Goal: Task Accomplishment & Management: Use online tool/utility

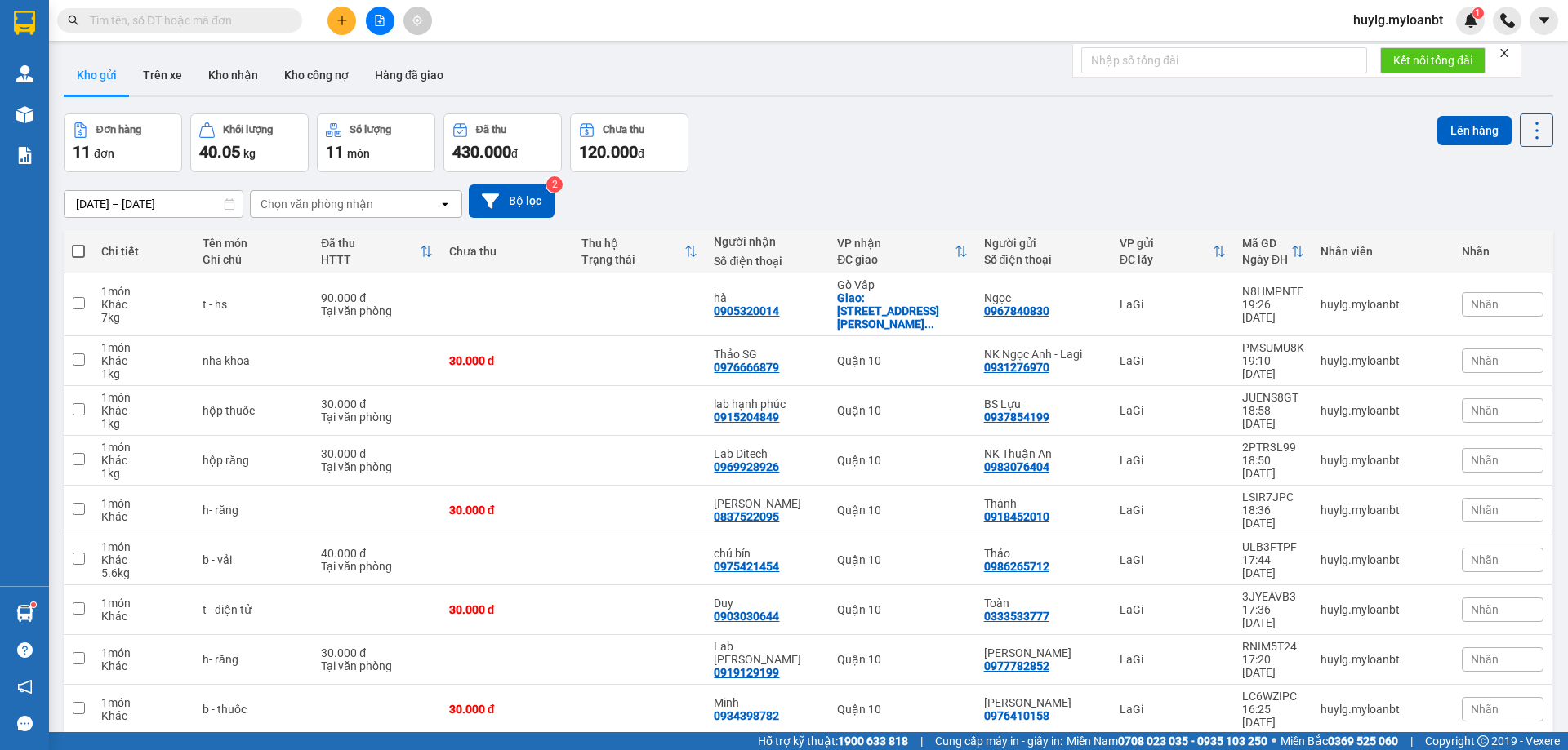
click at [72, 256] on span at bounding box center [77, 251] width 13 height 13
click at [78, 243] on input "checkbox" at bounding box center [78, 243] width 0 height 0
checkbox input "true"
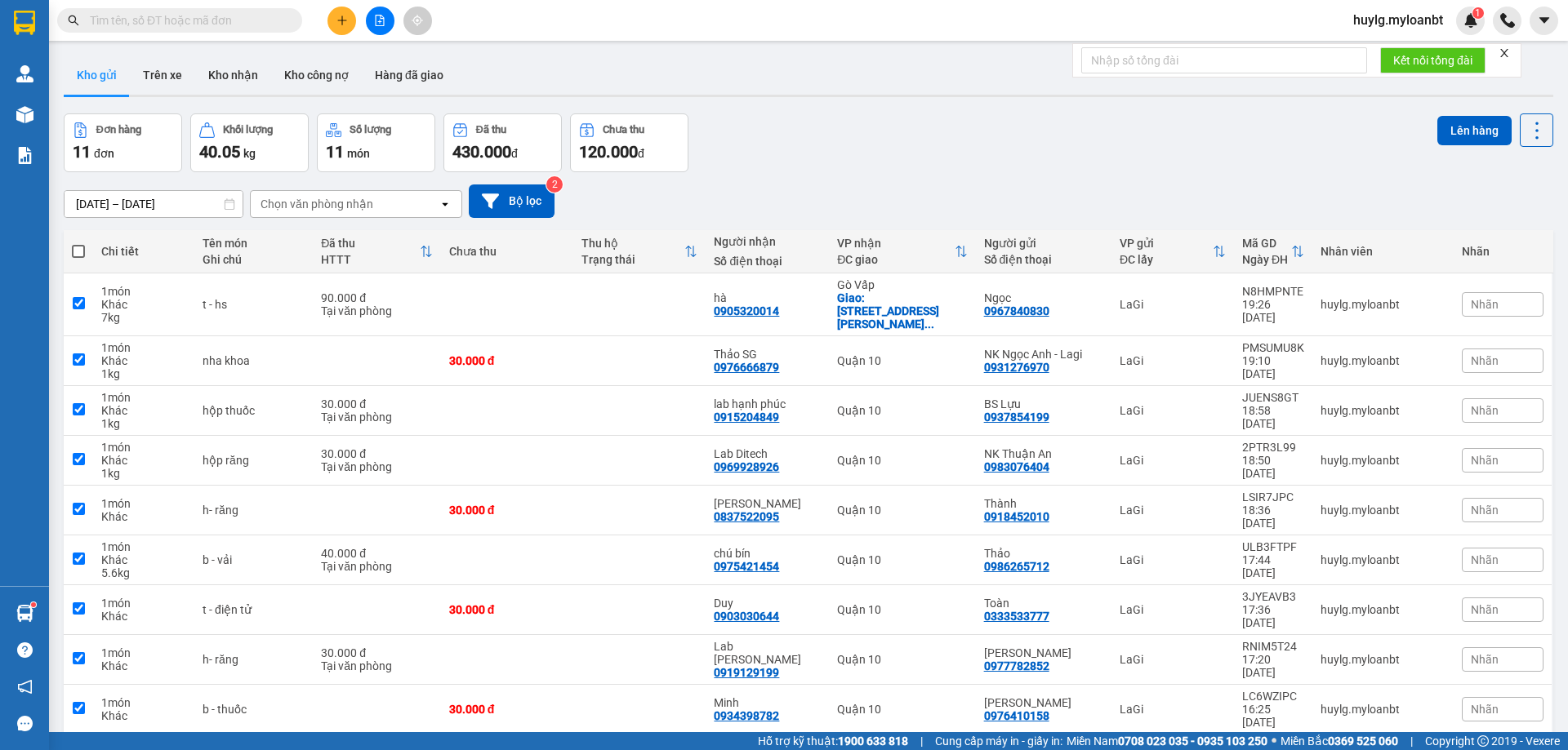
checkbox input "true"
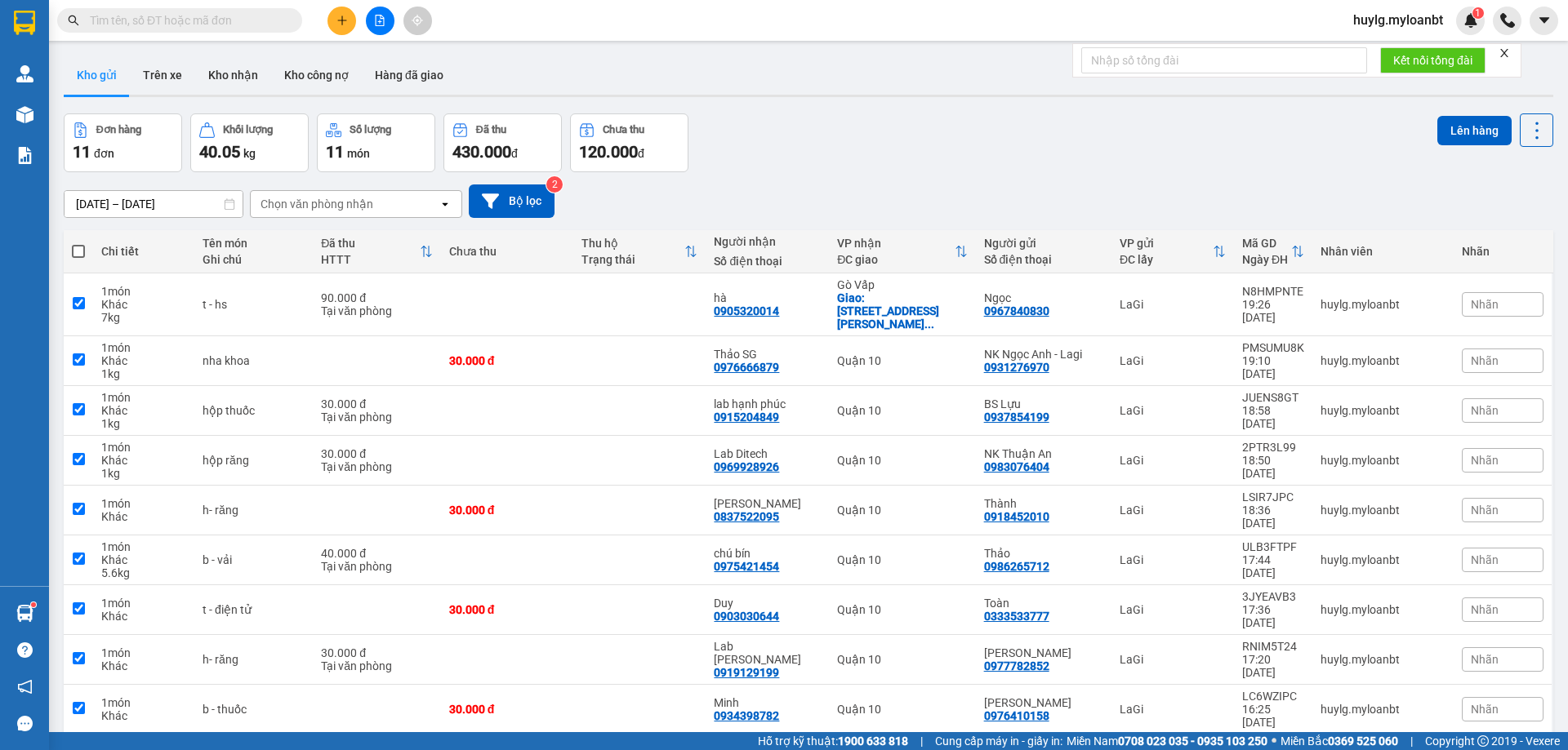
checkbox input "true"
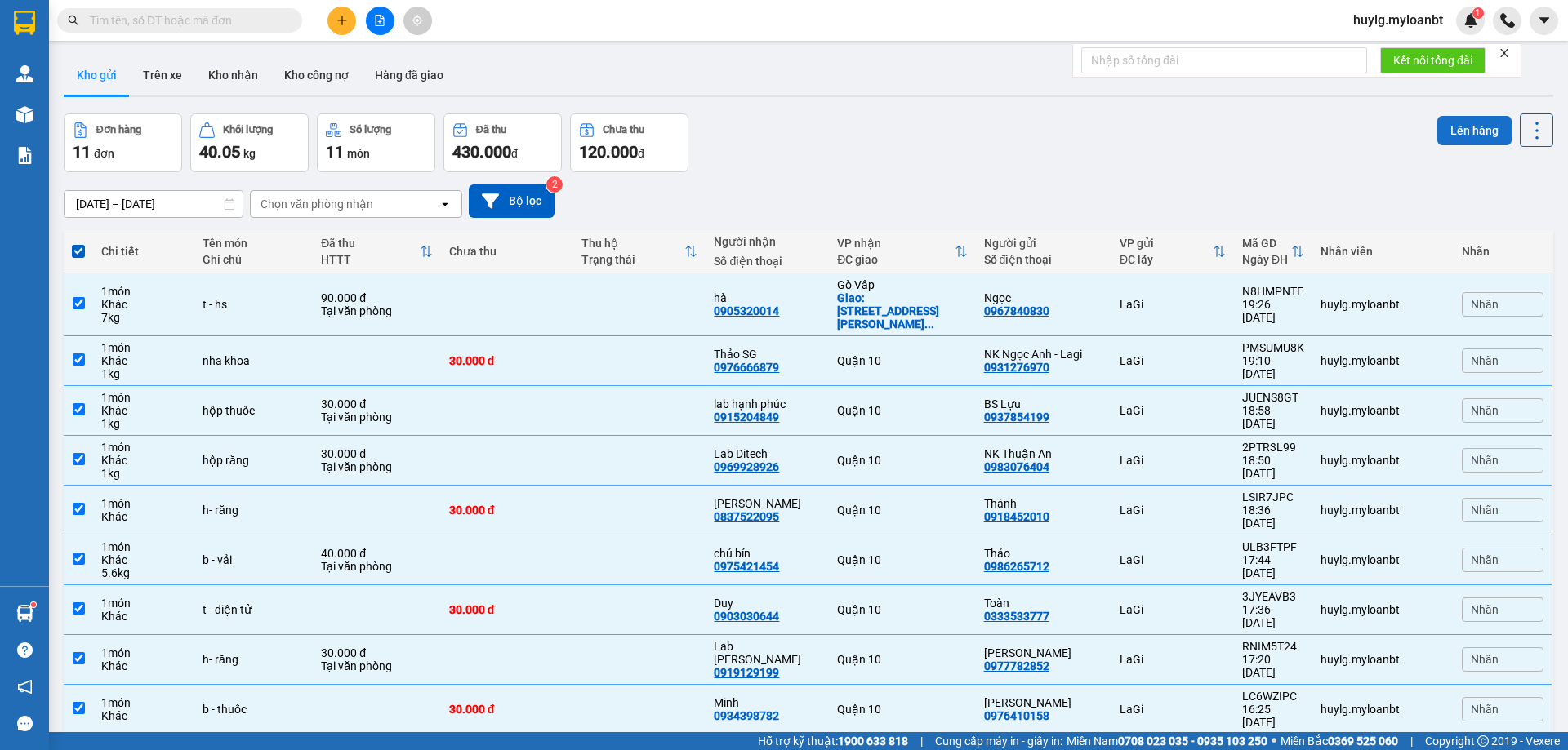
click at [1465, 124] on button "Lên hàng" at bounding box center [1475, 130] width 75 height 29
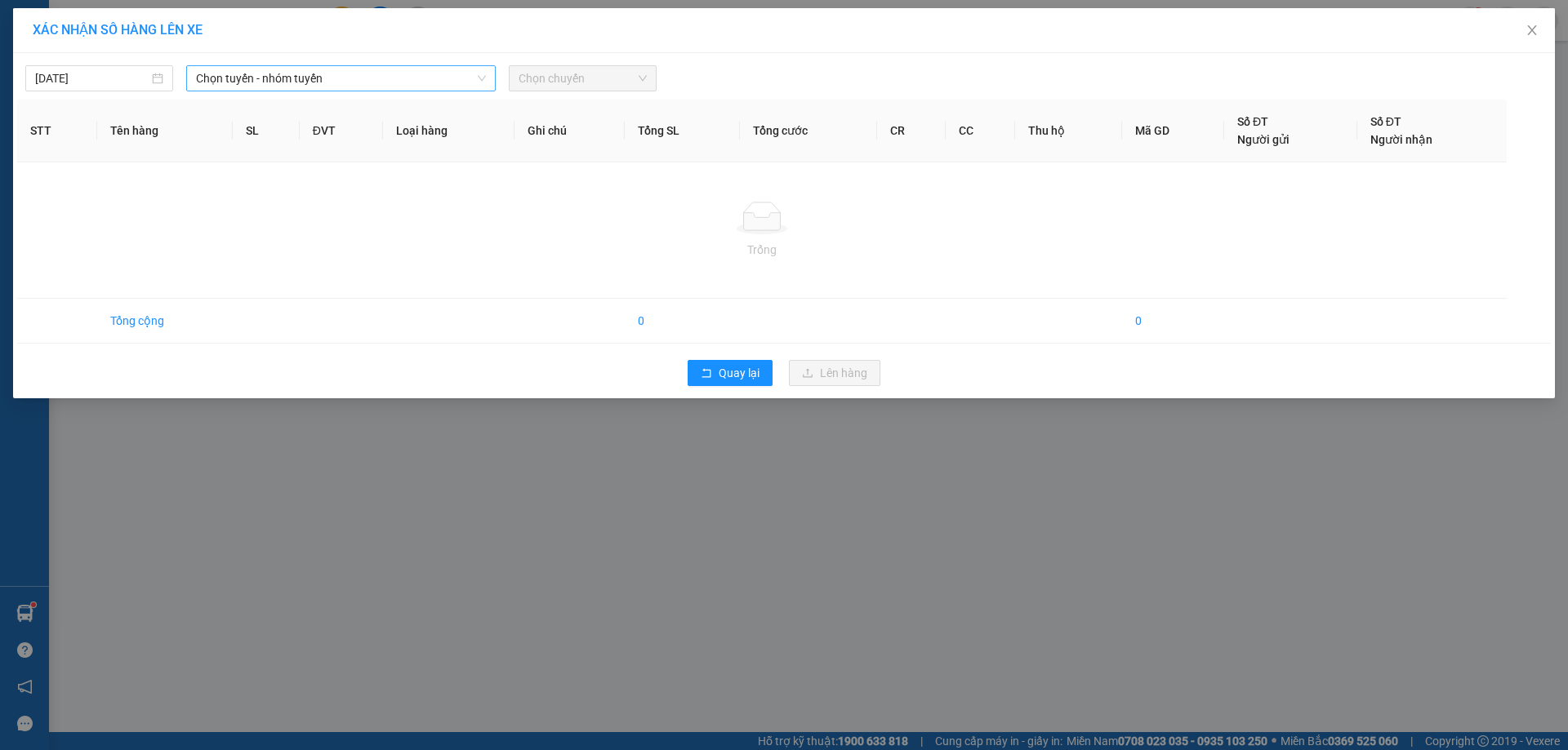
click at [317, 78] on span "Chọn tuyến - nhóm tuyến" at bounding box center [341, 77] width 290 height 25
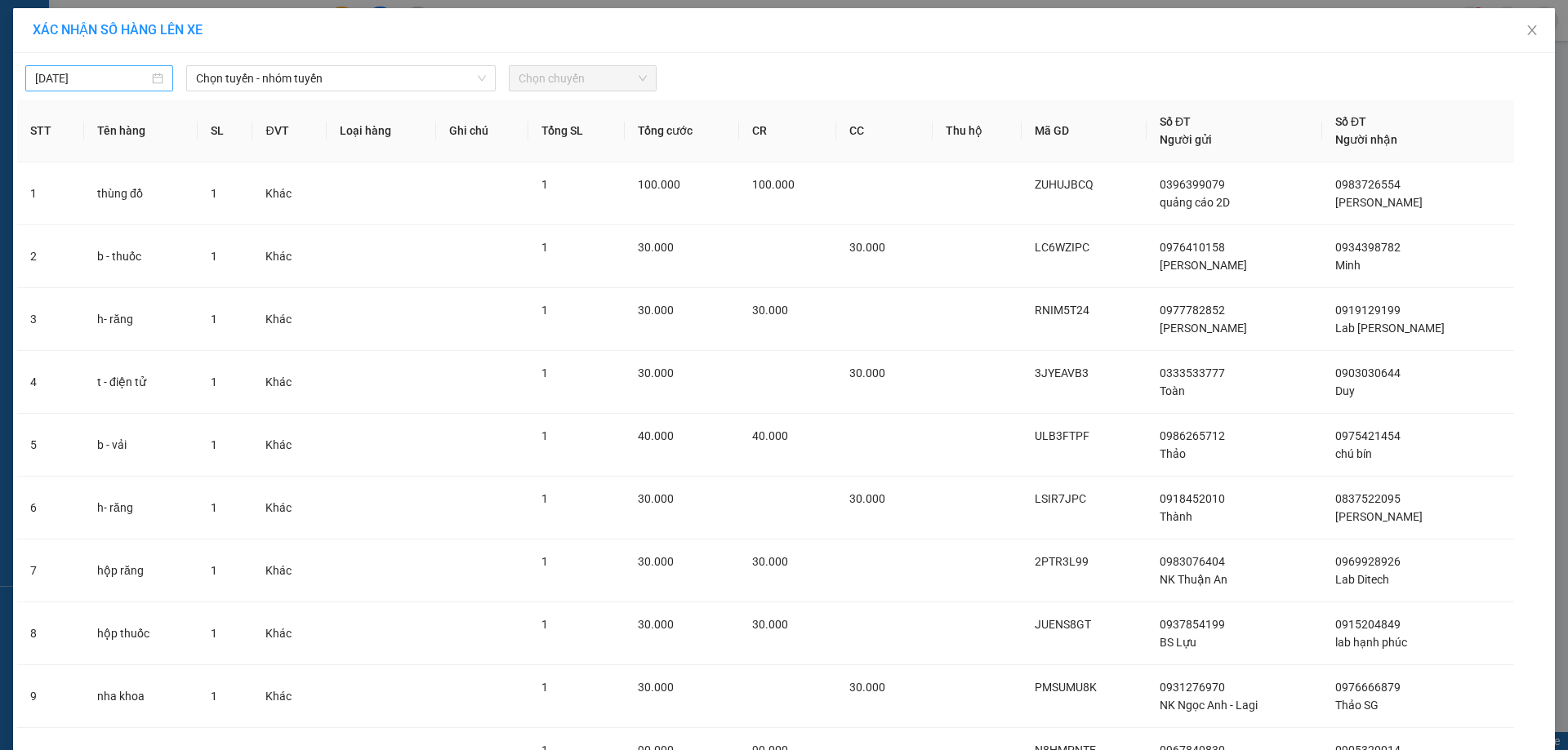
click at [94, 66] on div "[DATE]" at bounding box center [99, 78] width 148 height 26
click at [36, 223] on div "12" at bounding box center [45, 223] width 20 height 20
type input "[DATE]"
click at [365, 88] on span "Chọn tuyến - nhóm tuyến" at bounding box center [341, 77] width 290 height 25
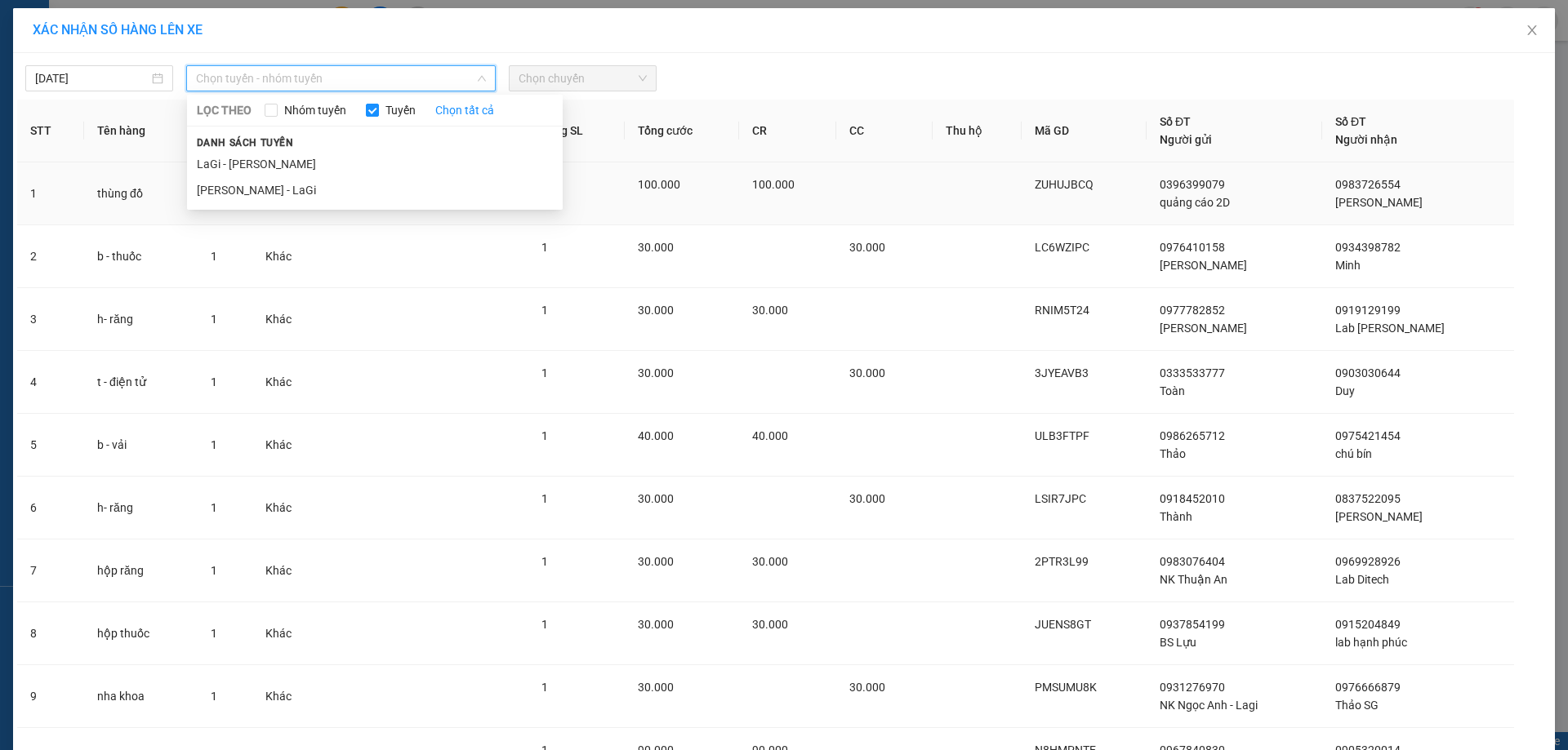
click at [311, 173] on li "LaGi - [PERSON_NAME]" at bounding box center [375, 164] width 376 height 26
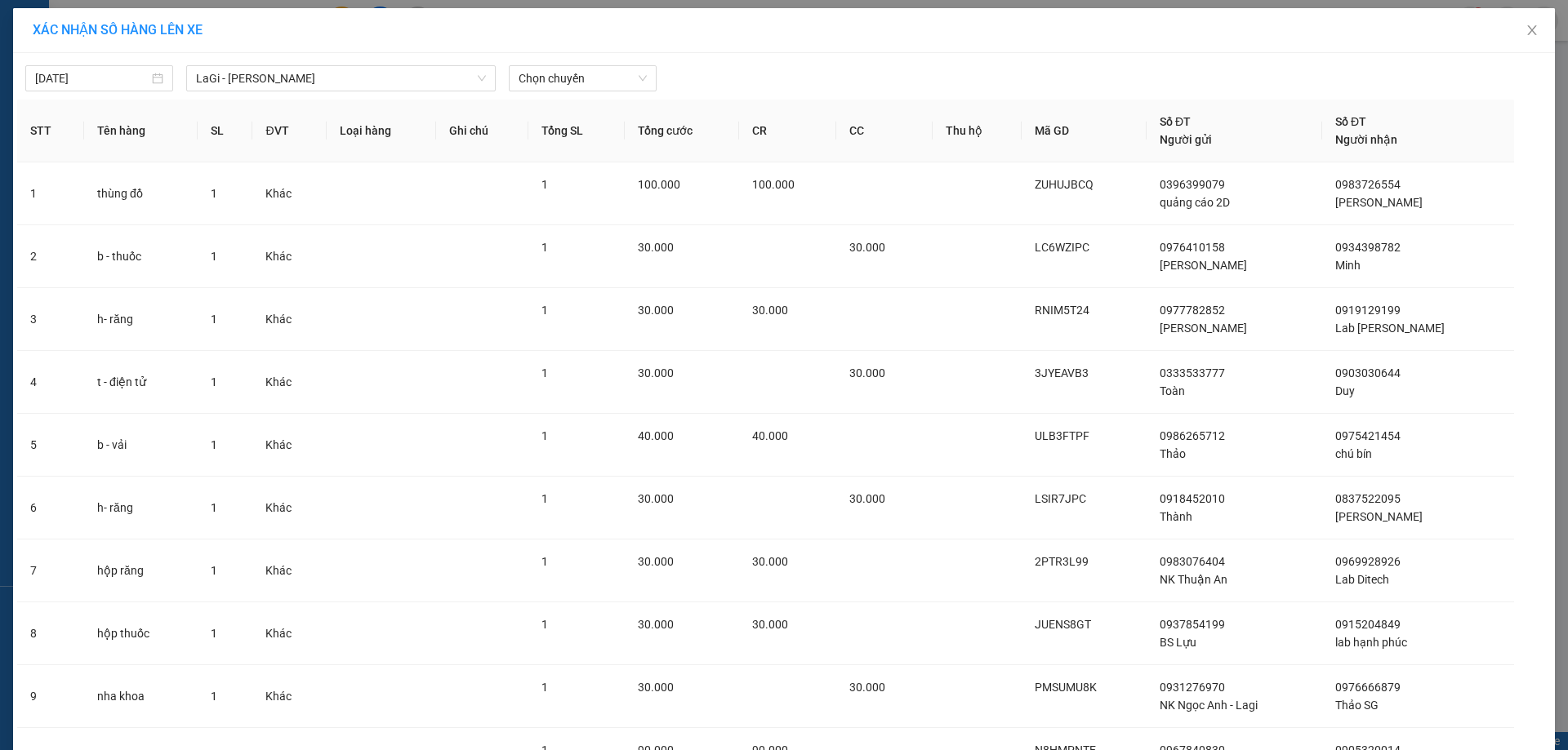
click at [685, 81] on div at bounding box center [979, 78] width 635 height 26
click at [625, 83] on span "Chọn chuyến" at bounding box center [582, 77] width 128 height 25
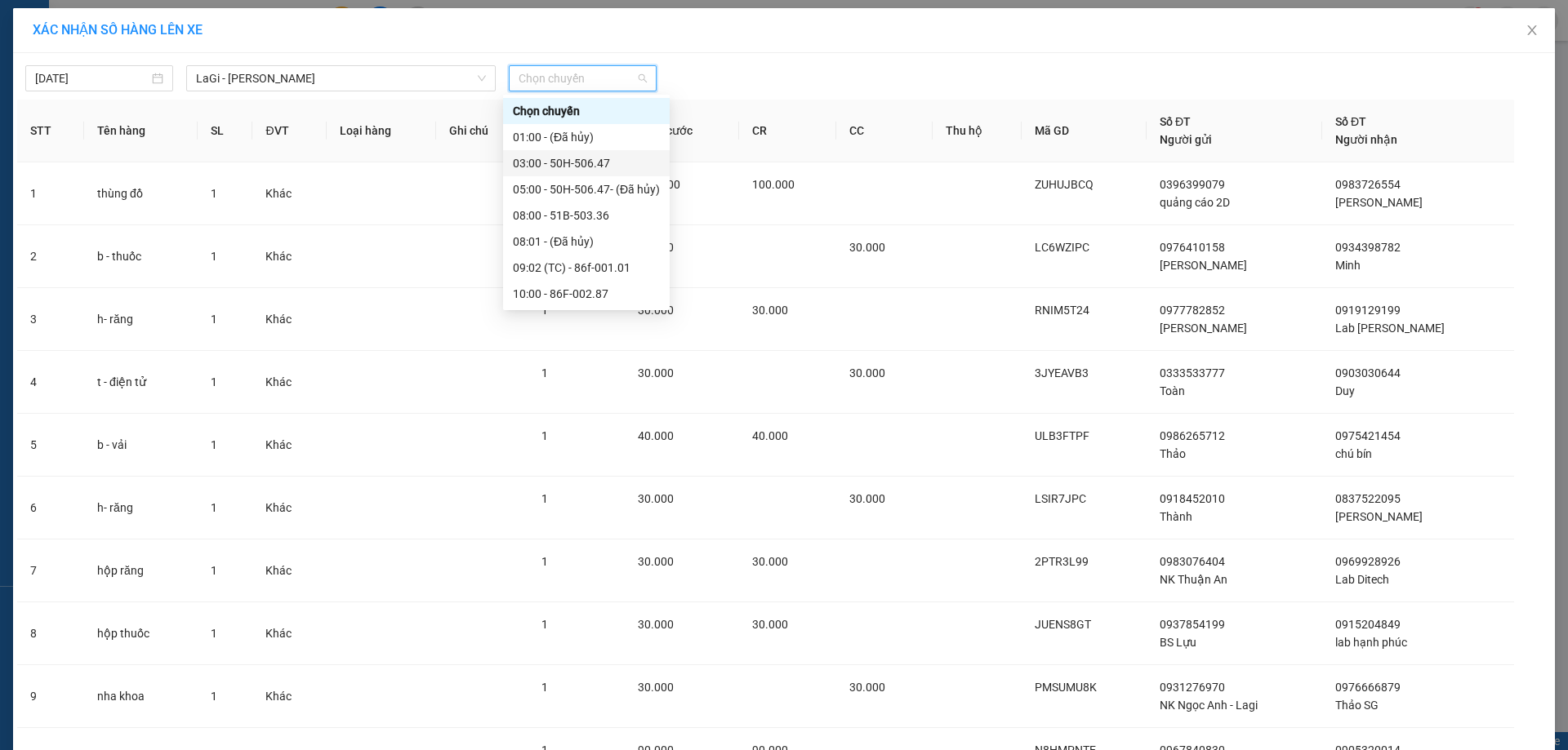
click at [614, 174] on div "03:00 - 50H-506.47" at bounding box center [586, 163] width 167 height 26
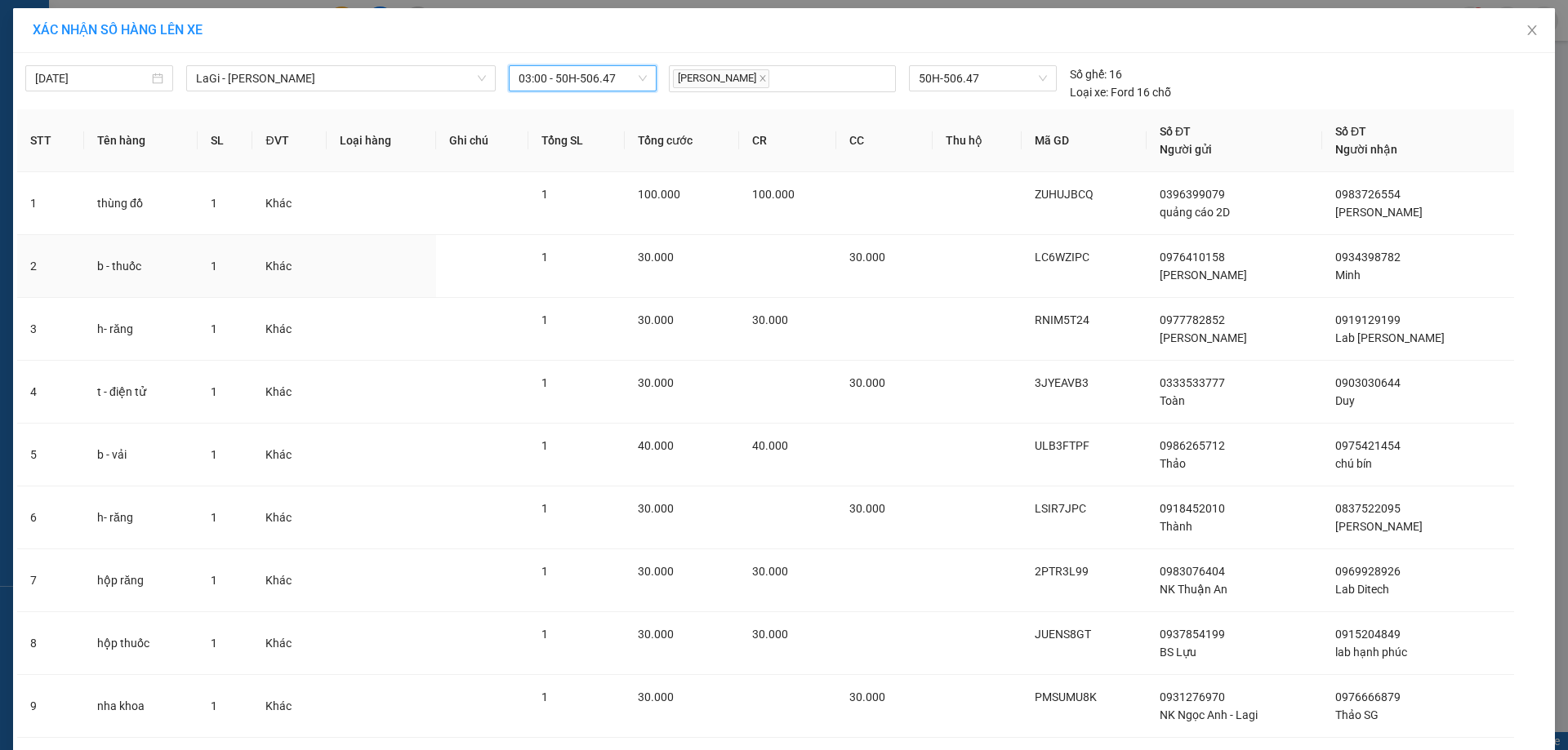
scroll to position [170, 0]
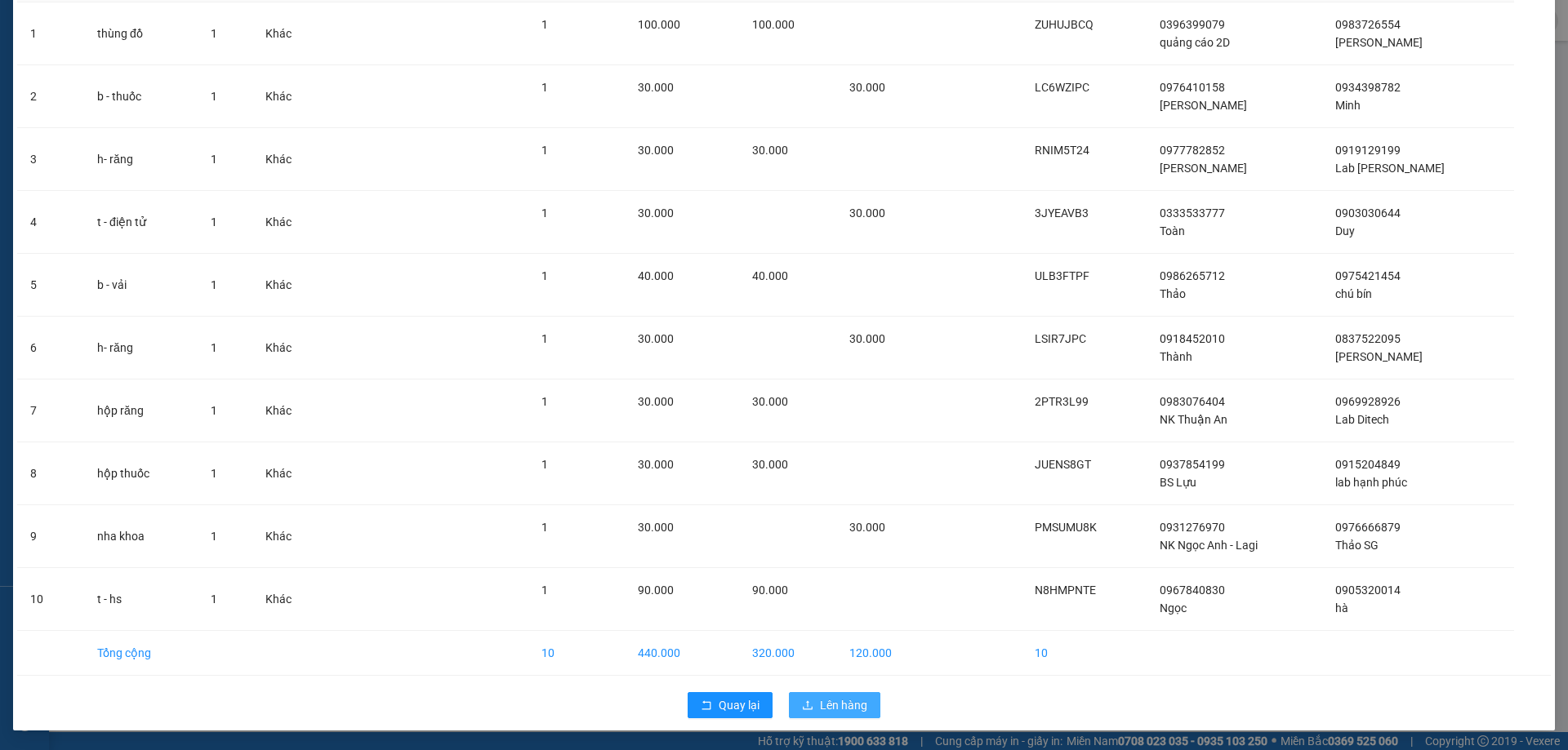
drag, startPoint x: 835, startPoint y: 715, endPoint x: 835, endPoint y: 705, distance: 10.0
click at [836, 715] on button "Lên hàng" at bounding box center [834, 705] width 91 height 26
click at [836, 705] on span "Lên hàng" at bounding box center [843, 705] width 47 height 18
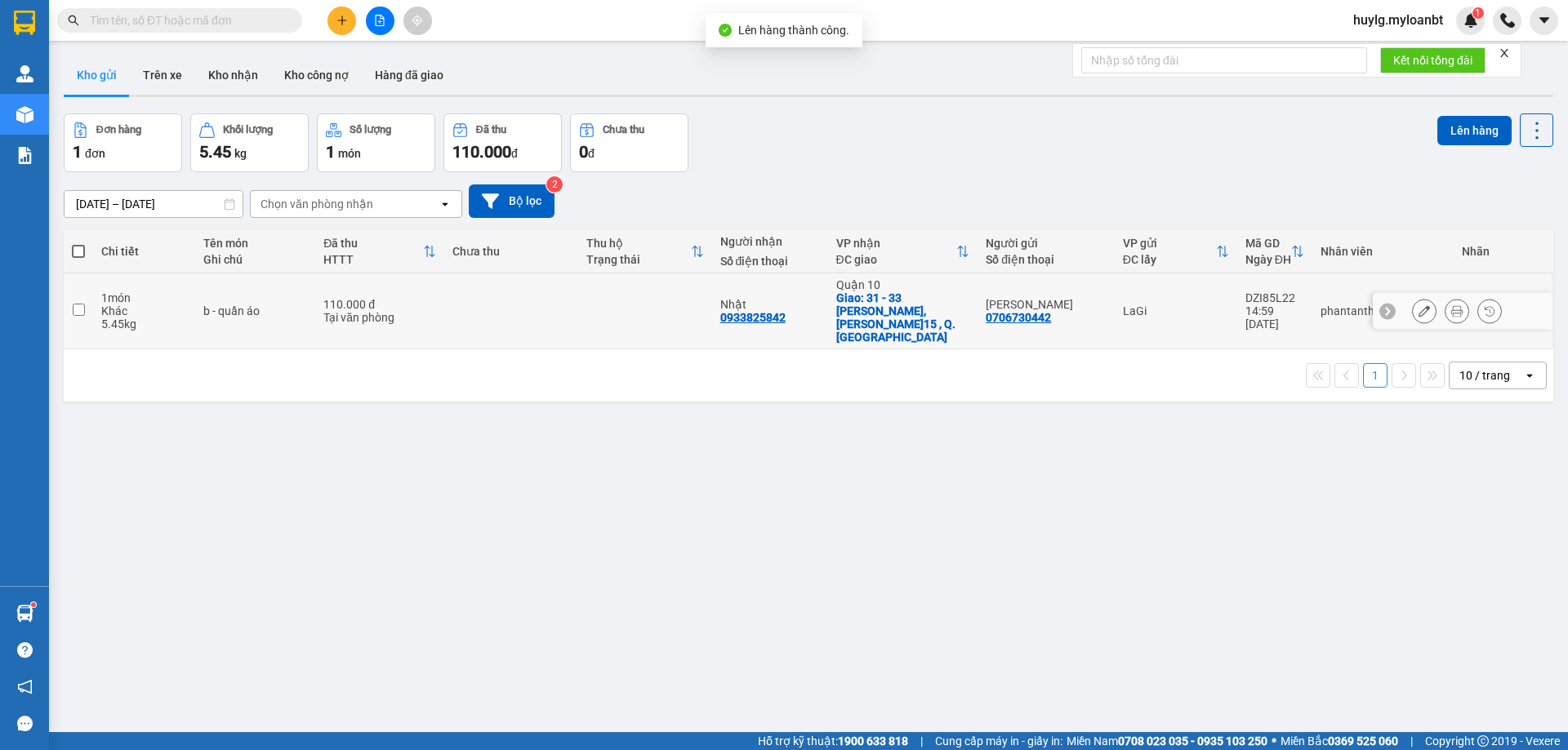
click at [579, 302] on td at bounding box center [645, 311] width 134 height 75
checkbox input "true"
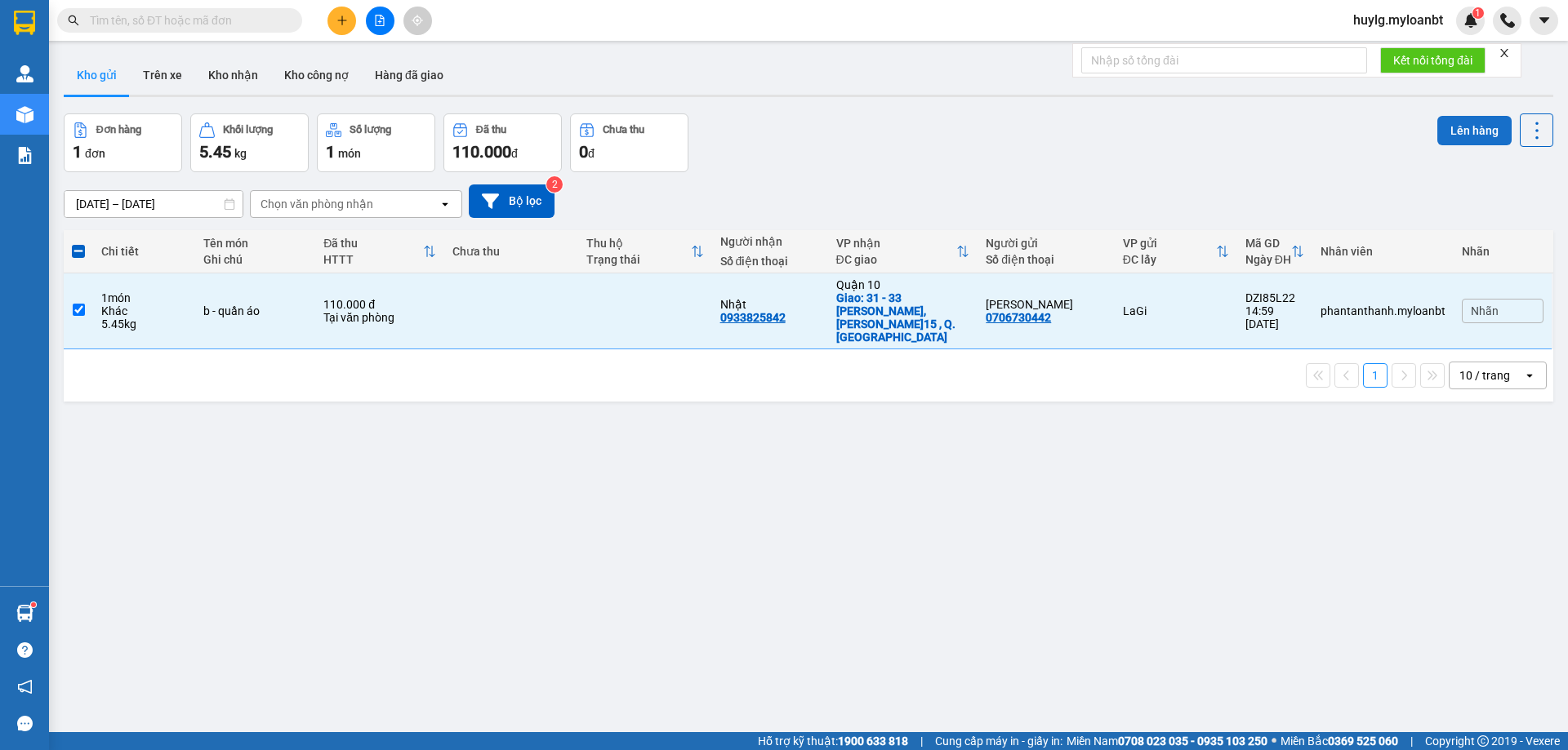
click at [1468, 132] on button "Lên hàng" at bounding box center [1475, 130] width 75 height 29
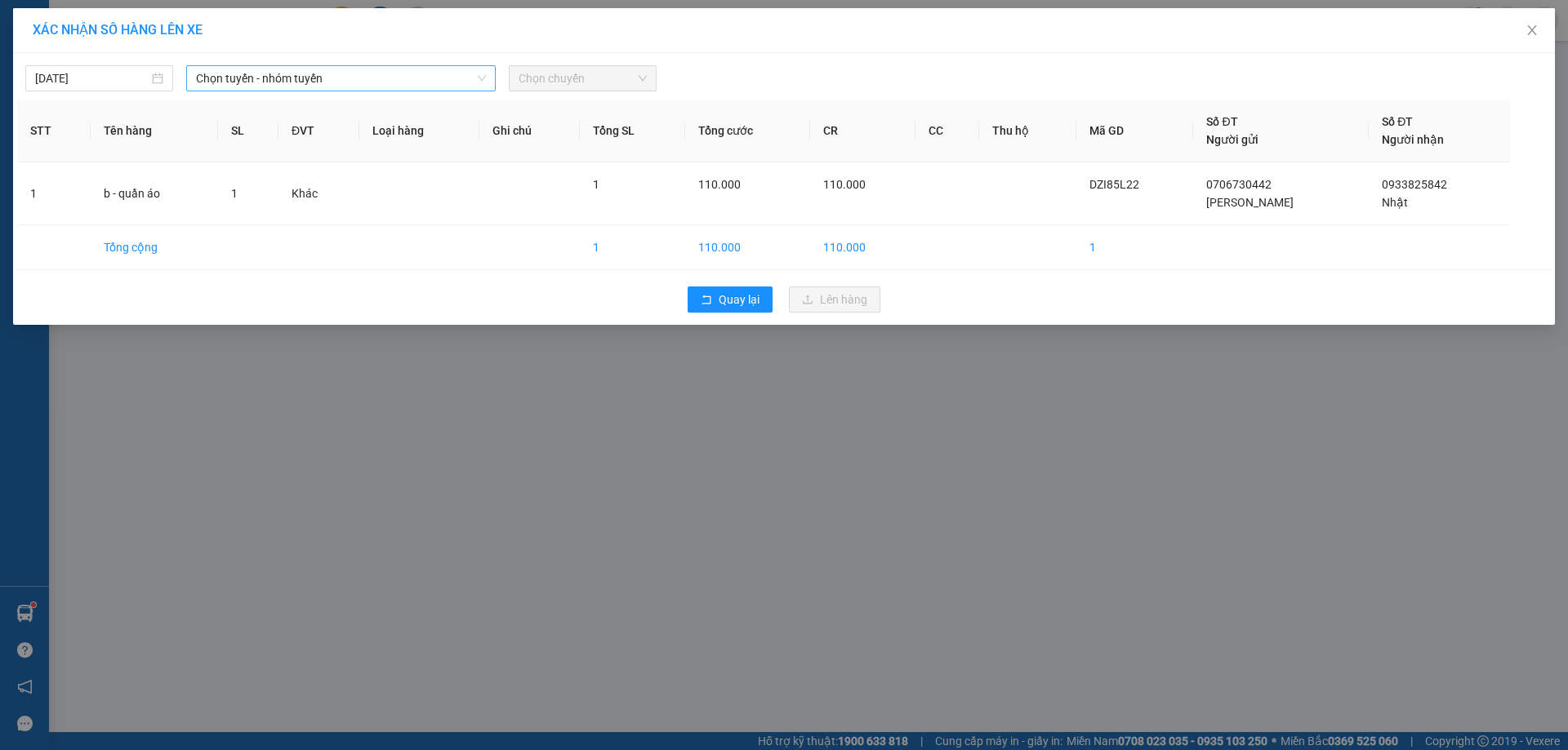
click at [294, 75] on span "Chọn tuyến - nhóm tuyến" at bounding box center [341, 77] width 290 height 25
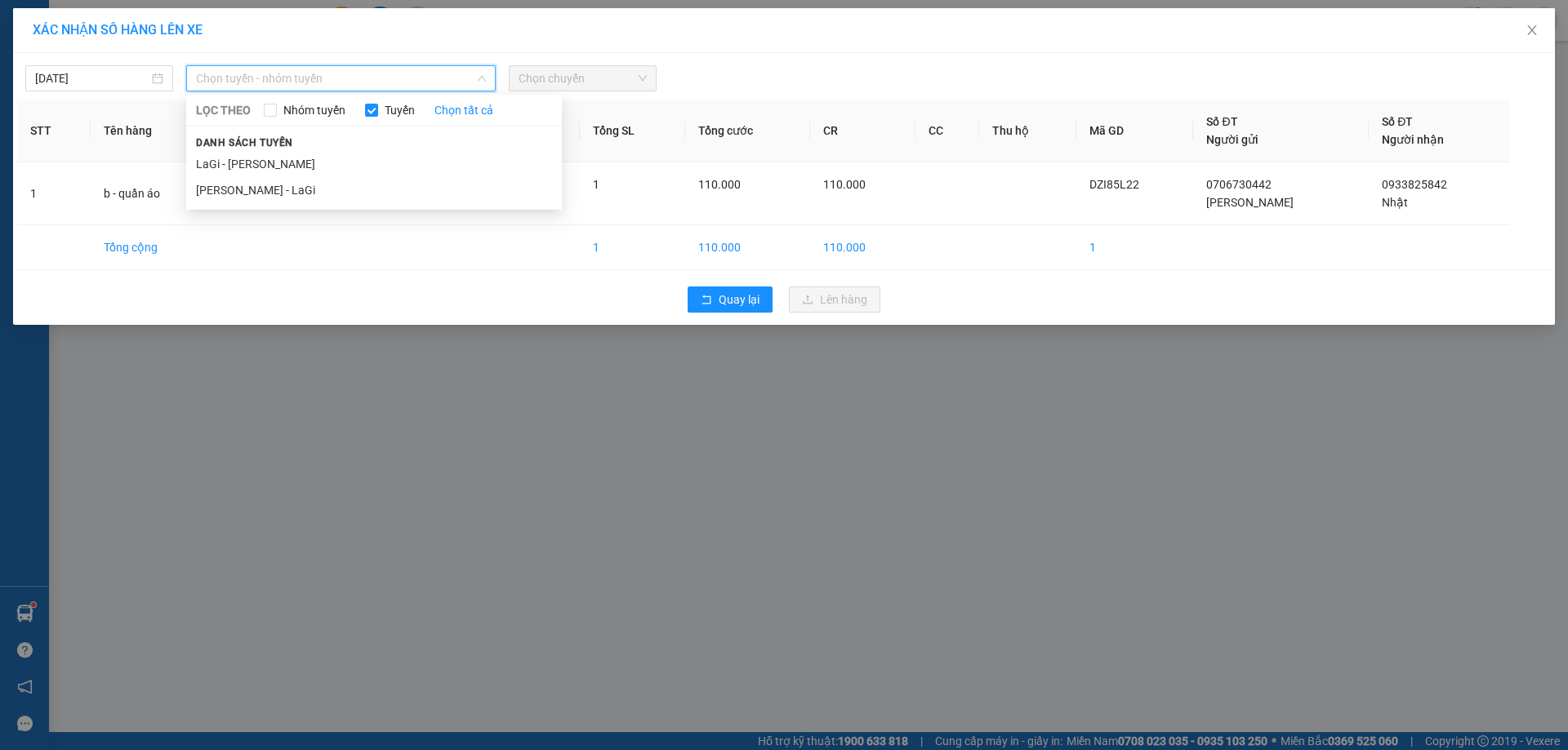
click at [272, 156] on li "LaGi - [PERSON_NAME]" at bounding box center [374, 164] width 376 height 26
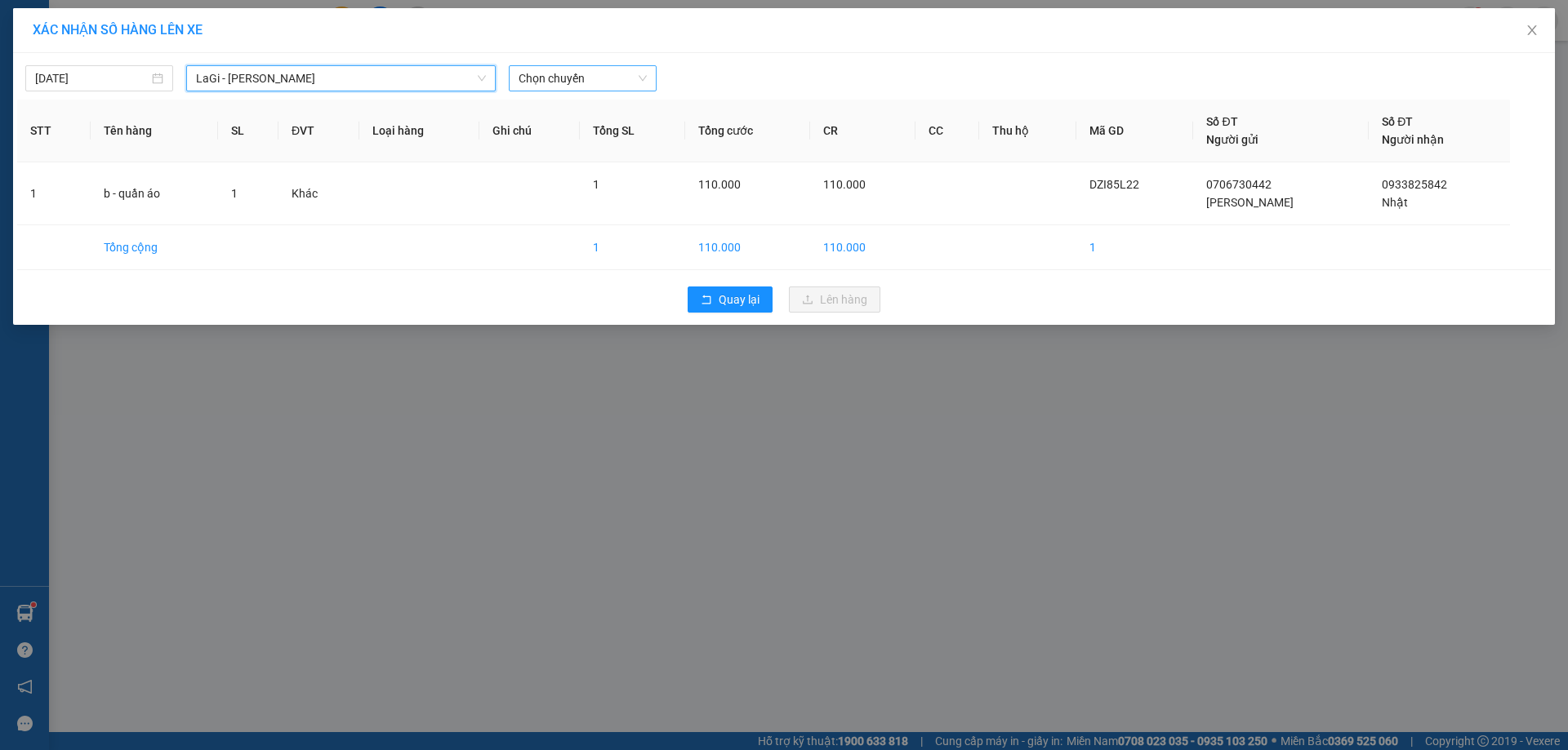
click at [613, 75] on span "Chọn chuyến" at bounding box center [582, 77] width 128 height 25
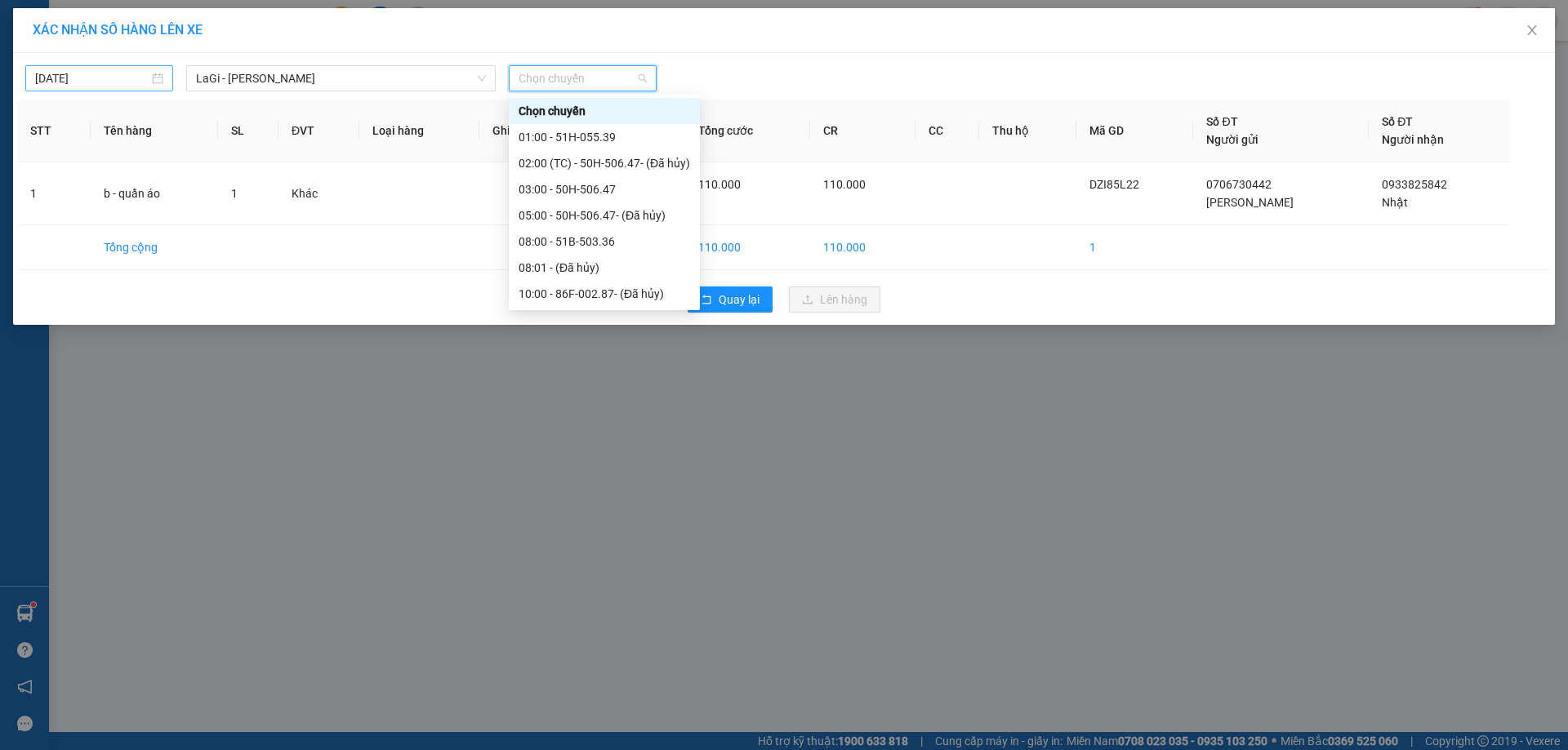
click at [133, 85] on input "[DATE]" at bounding box center [92, 78] width 114 height 18
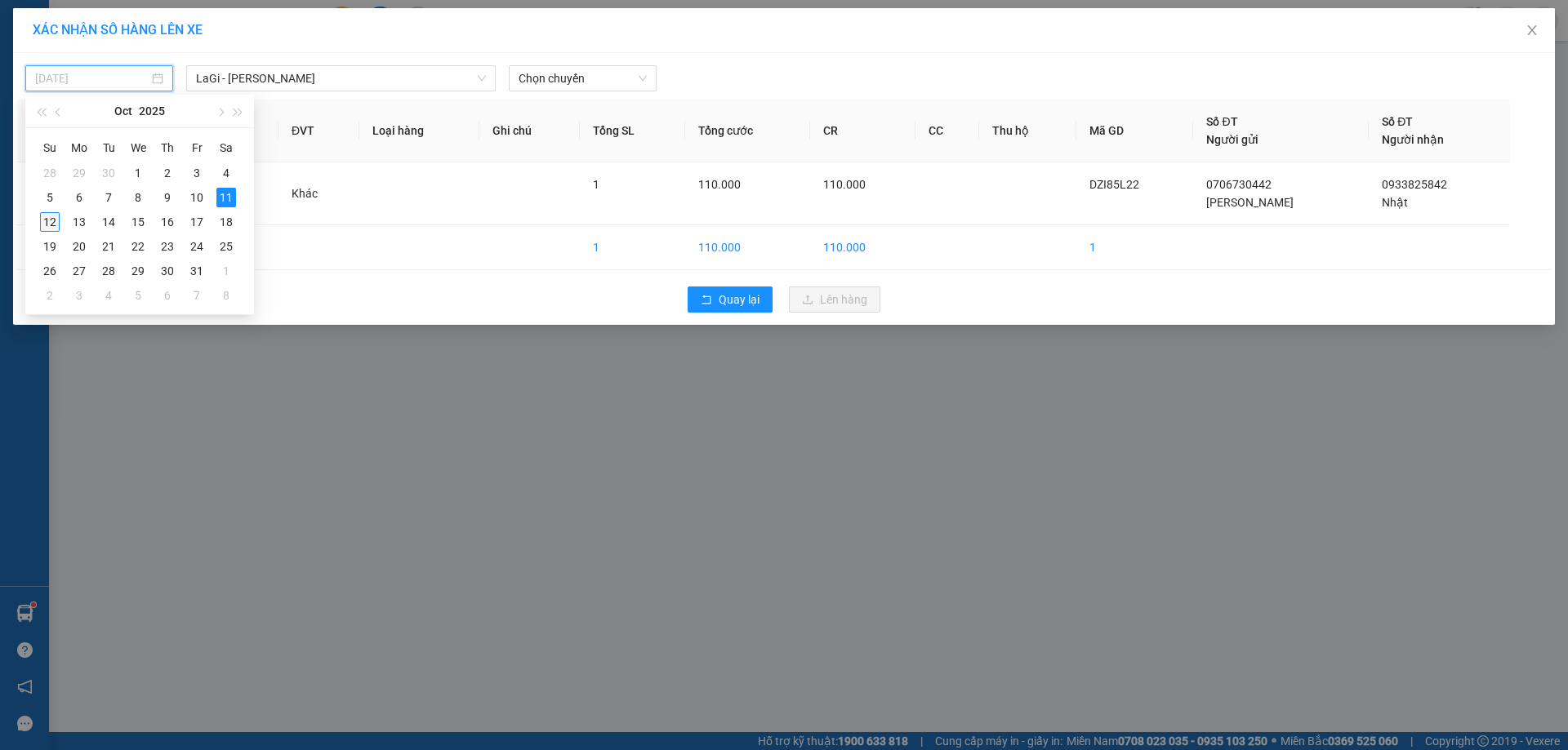
click at [55, 218] on div "12" at bounding box center [50, 223] width 20 height 20
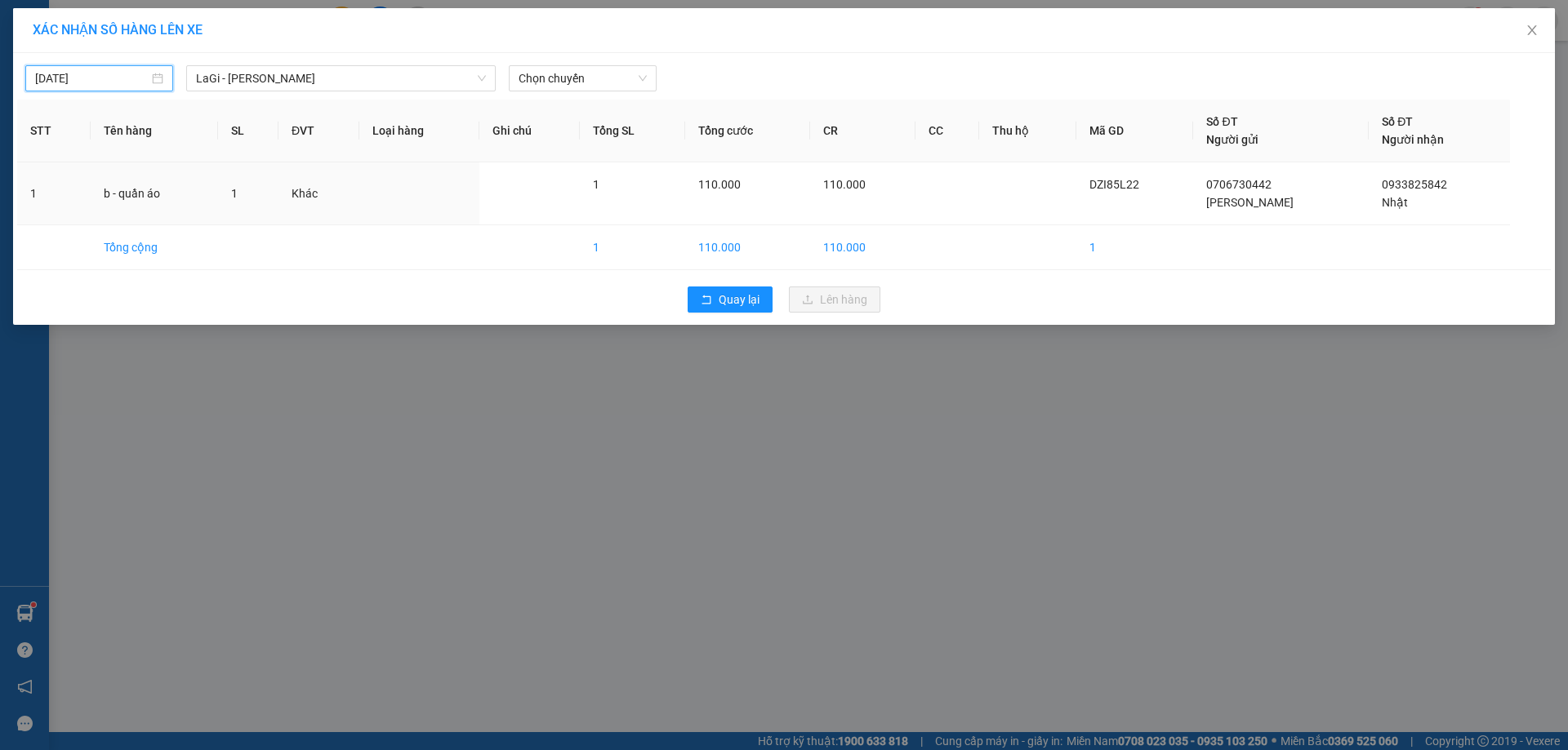
type input "[DATE]"
click at [584, 67] on span "Chọn chuyến" at bounding box center [582, 77] width 128 height 25
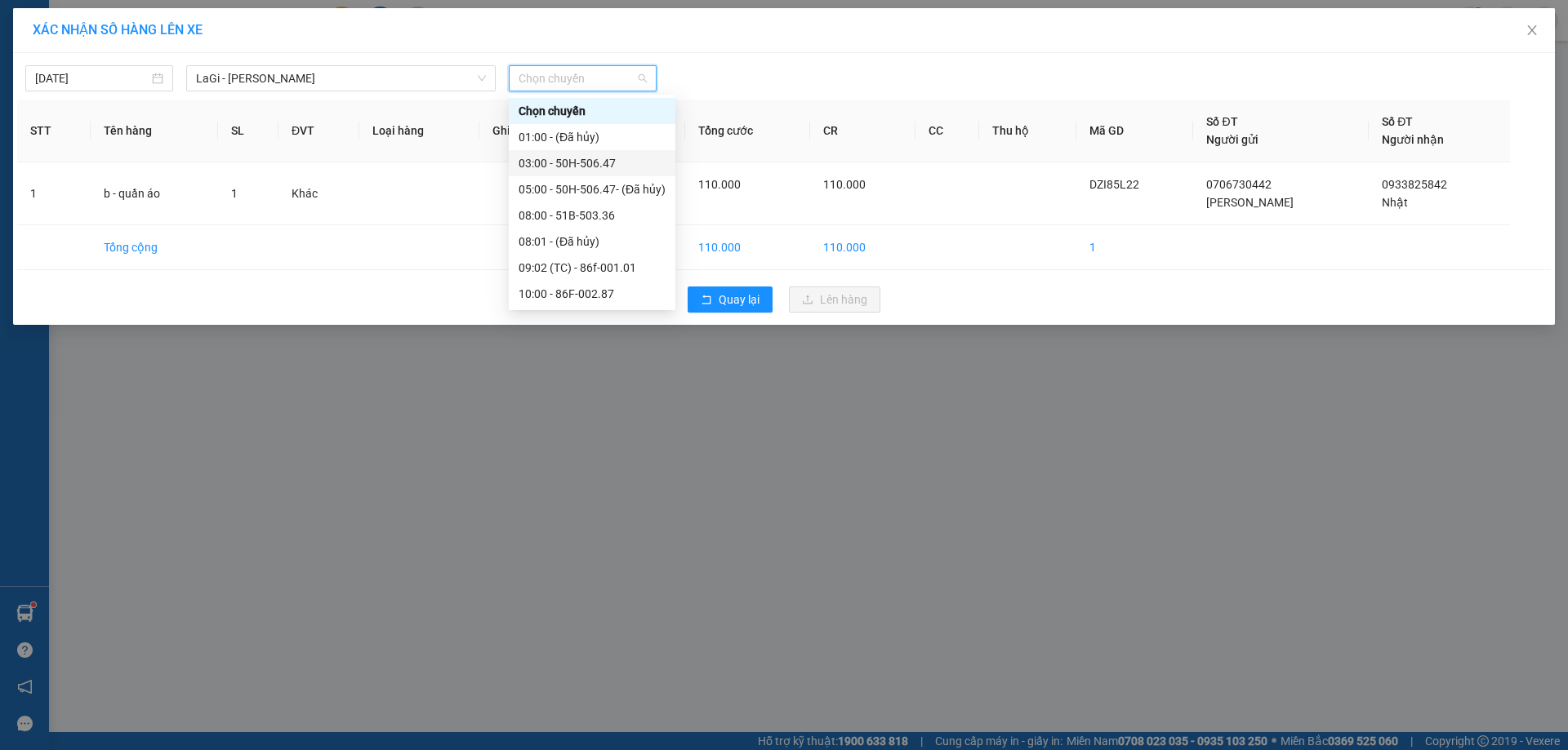
click at [571, 160] on div "03:00 - 50H-506.47" at bounding box center [592, 163] width 147 height 18
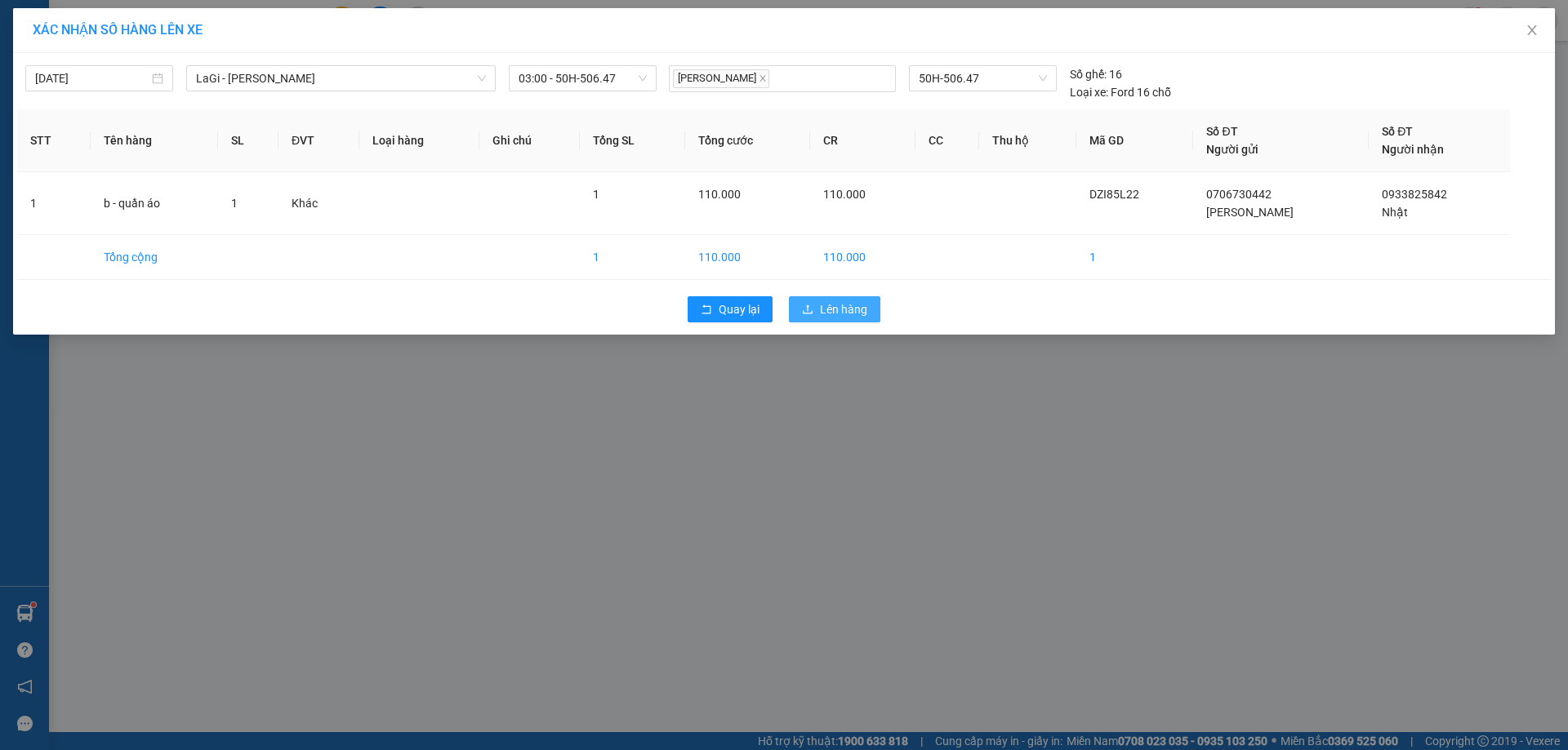
click at [842, 317] on span "Lên hàng" at bounding box center [843, 309] width 47 height 18
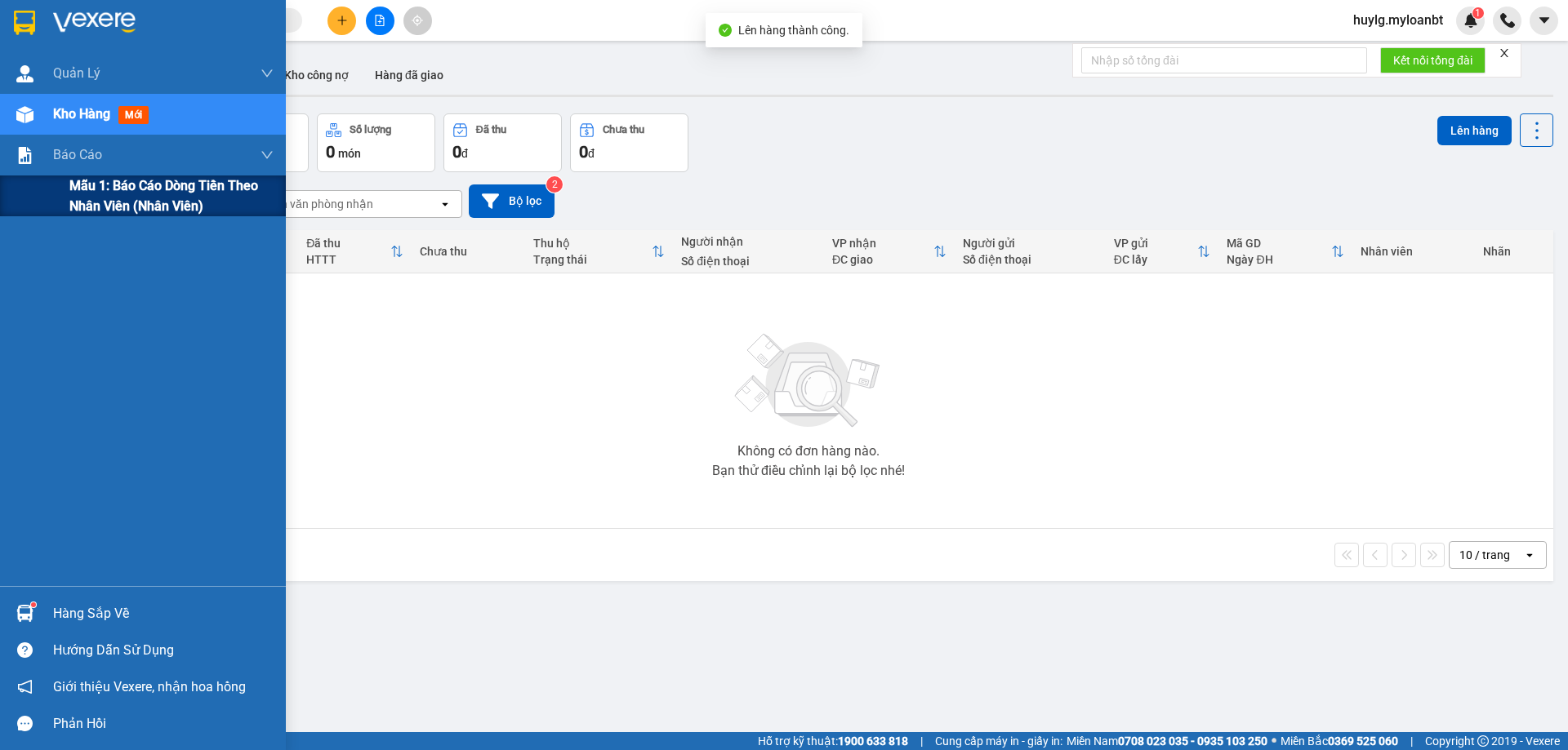
click at [78, 195] on span "Mẫu 1: Báo cáo dòng tiền theo nhân viên (Nhân viên)" at bounding box center [172, 196] width 204 height 41
